Goal: Transaction & Acquisition: Purchase product/service

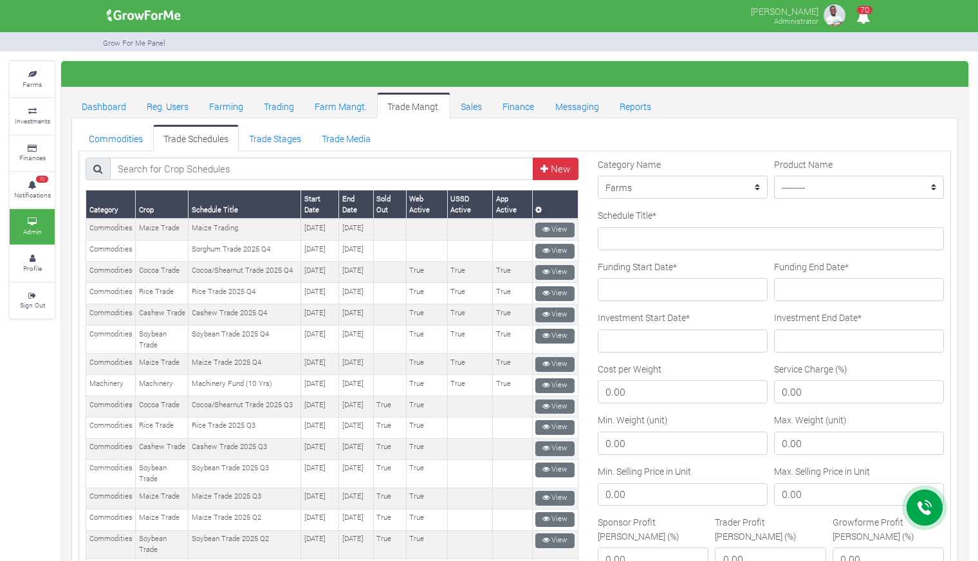
scroll to position [531, 0]
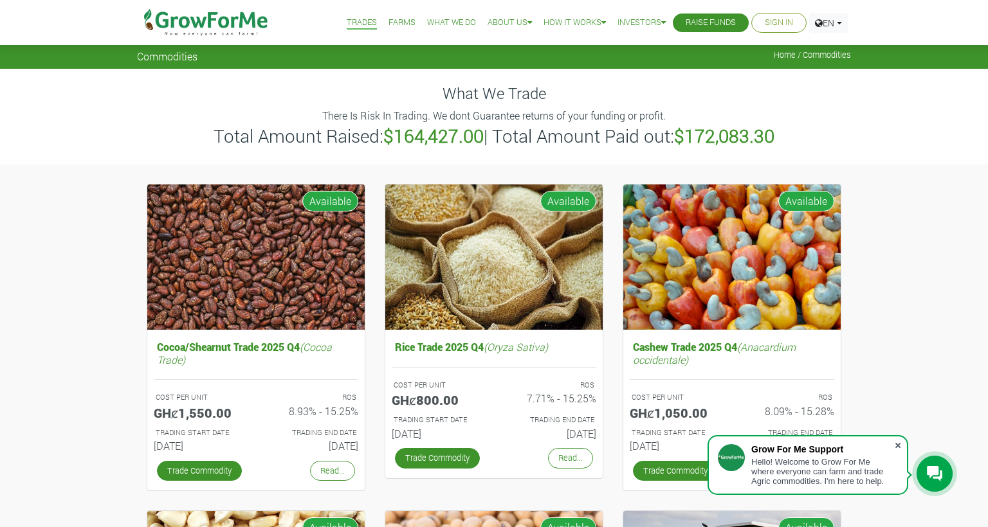
click at [900, 443] on span at bounding box center [898, 445] width 13 height 13
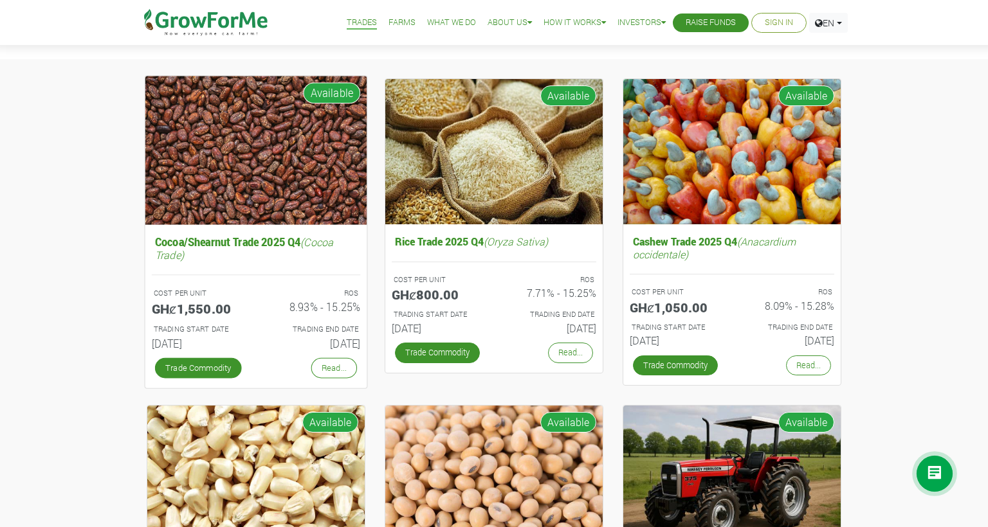
scroll to position [198, 0]
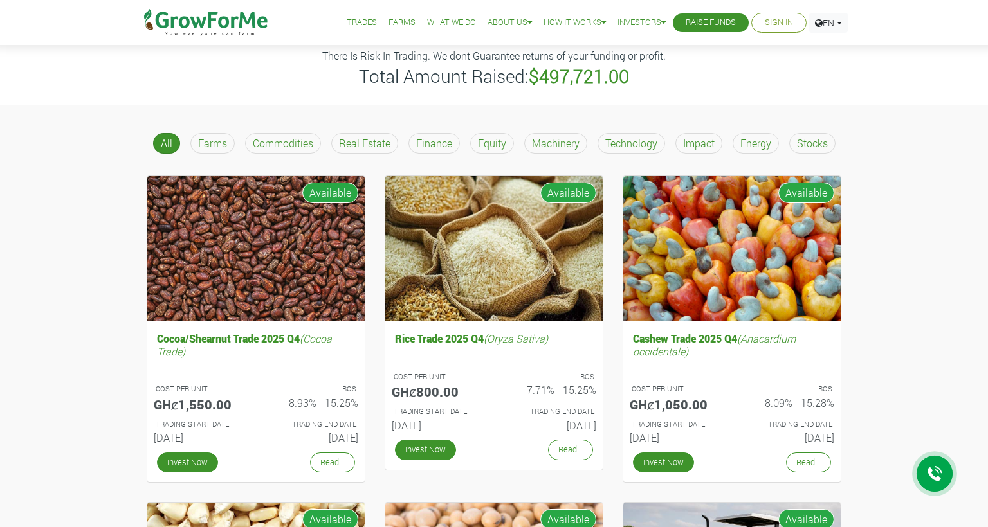
scroll to position [57, 0]
